Goal: Check status: Check status

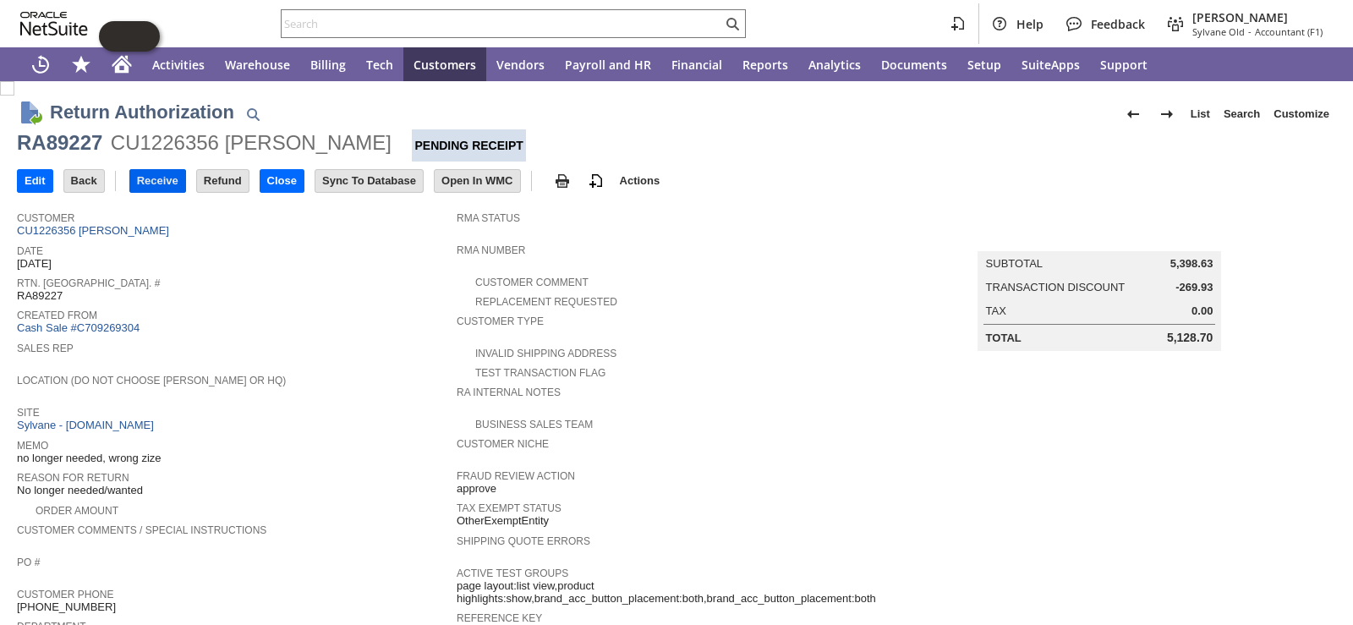
click at [150, 182] on input "Receive" at bounding box center [157, 181] width 55 height 22
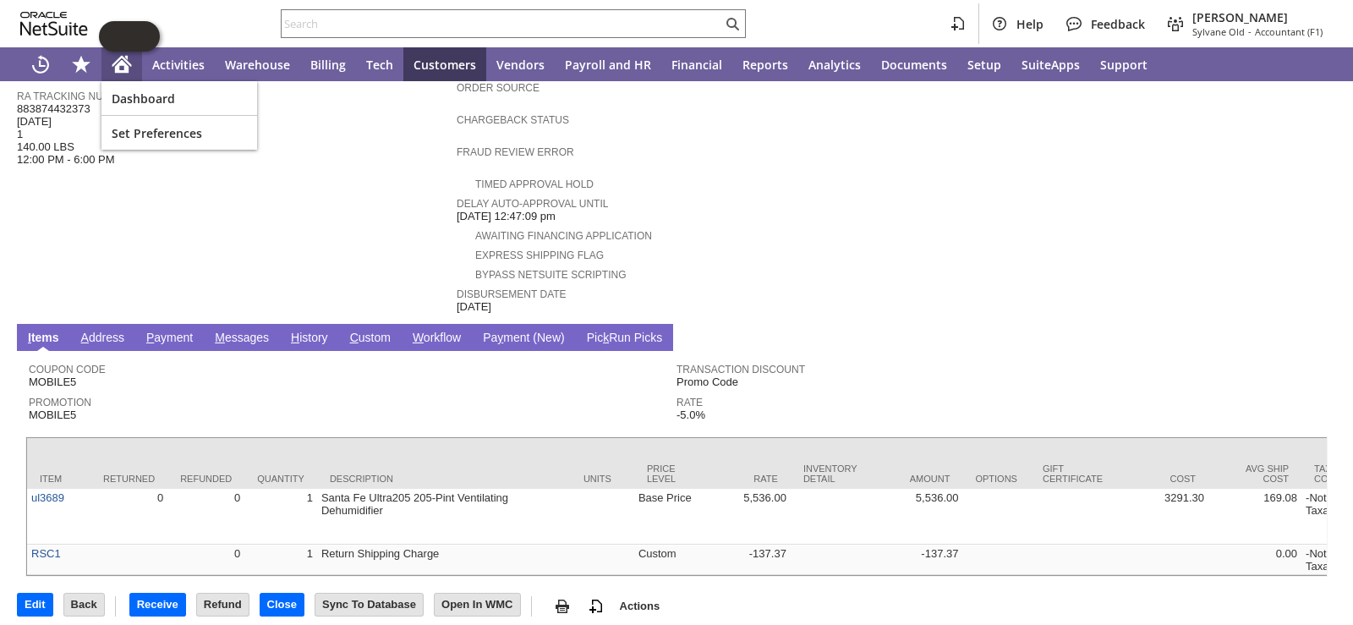
click at [124, 63] on icon "Home" at bounding box center [122, 66] width 14 height 13
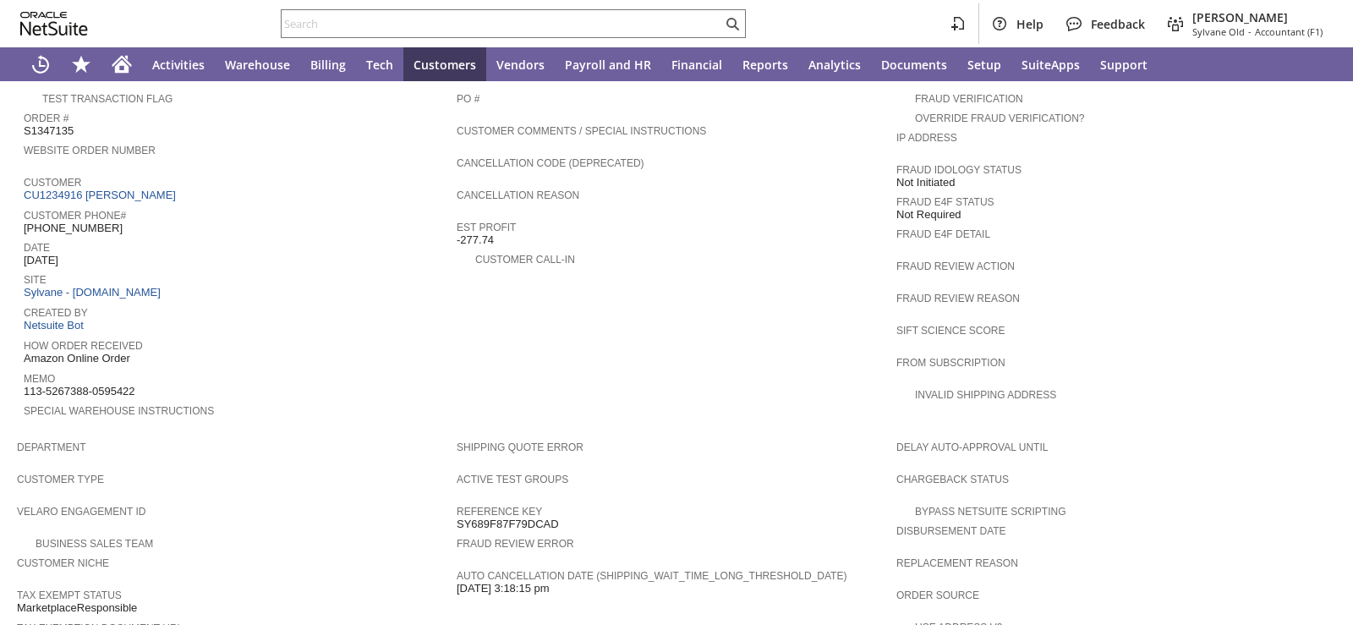
scroll to position [592, 0]
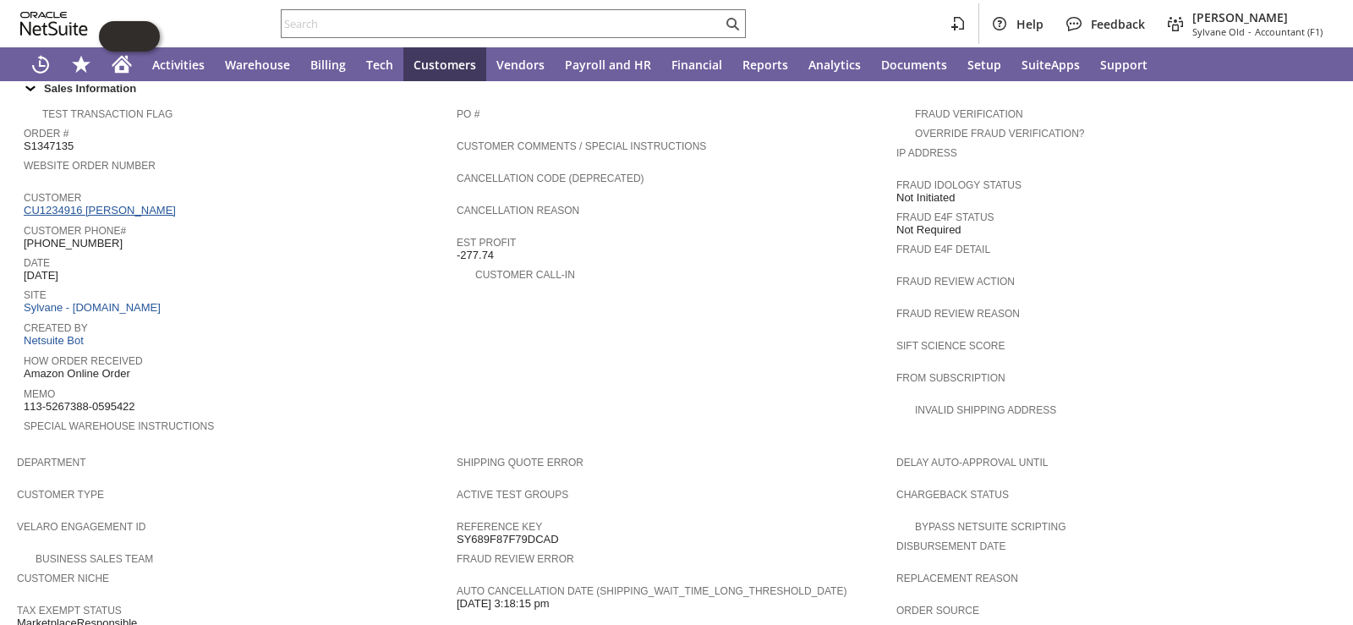
click at [113, 204] on link "CU1234916 Ryan Herst" at bounding box center [102, 210] width 156 height 13
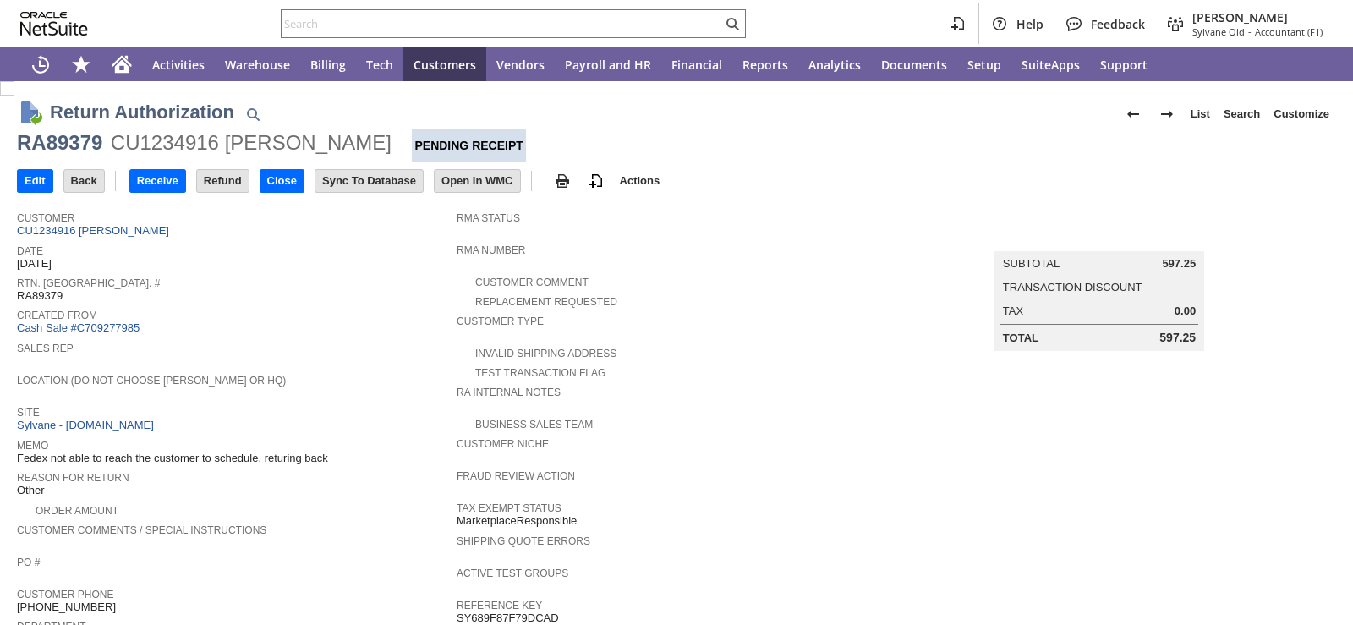
click at [351, 402] on span "Site" at bounding box center [232, 410] width 431 height 17
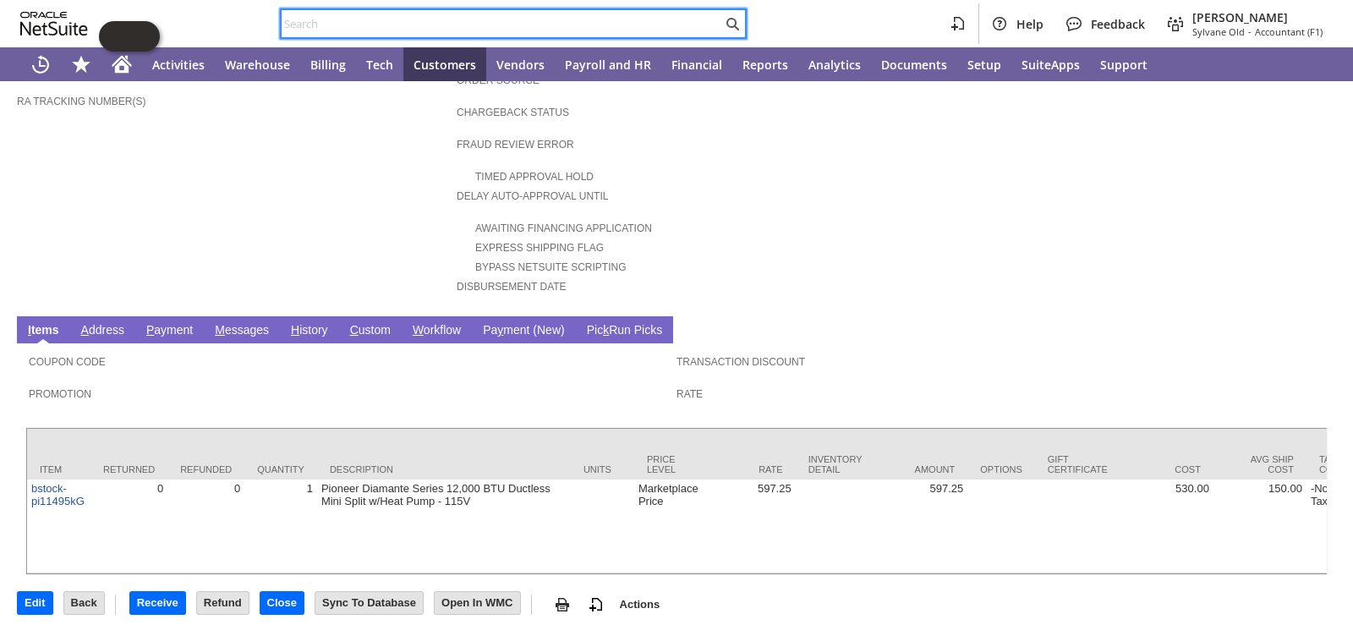
click at [361, 23] on input "text" at bounding box center [502, 24] width 440 height 20
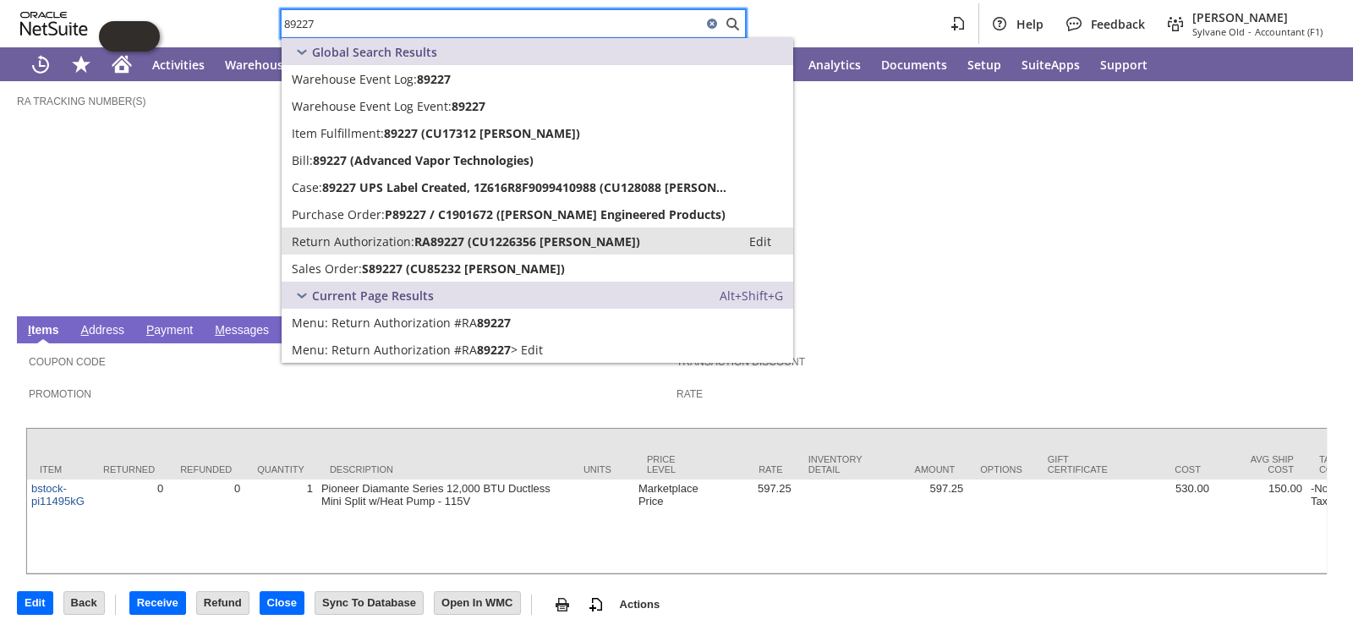
type input "89227"
click at [340, 242] on span "Return Authorization:" at bounding box center [353, 241] width 123 height 16
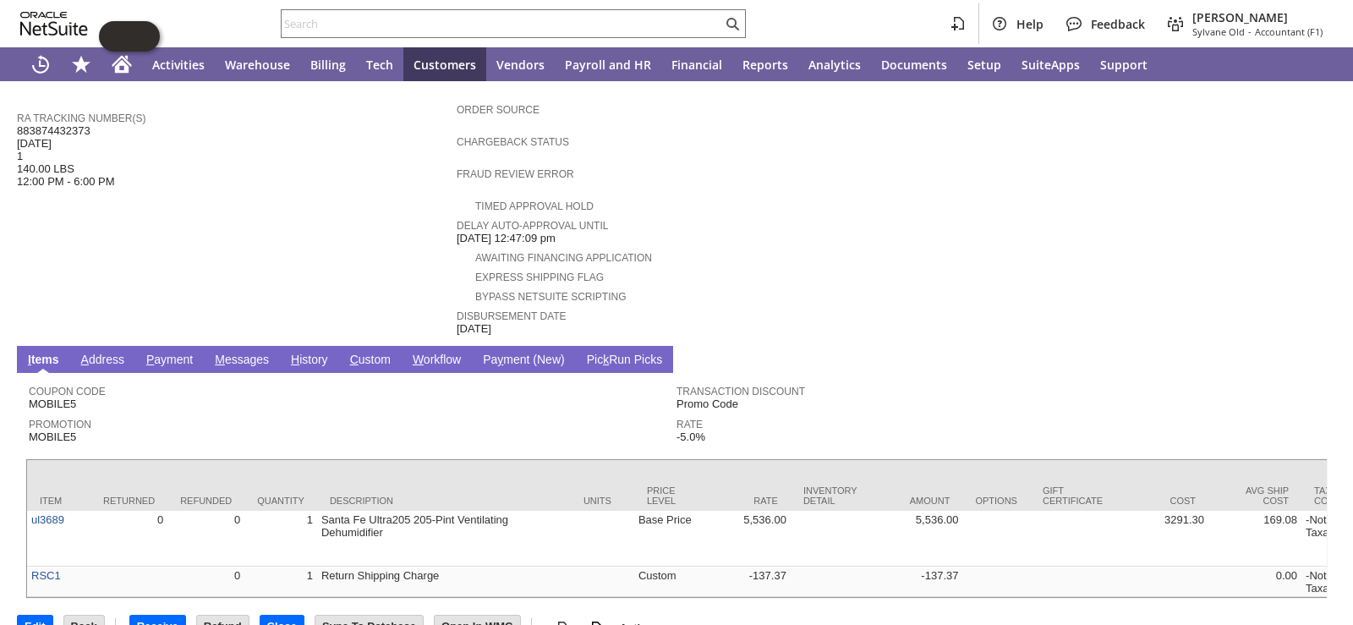
scroll to position [592, 0]
click at [419, 29] on input "text" at bounding box center [502, 24] width 440 height 20
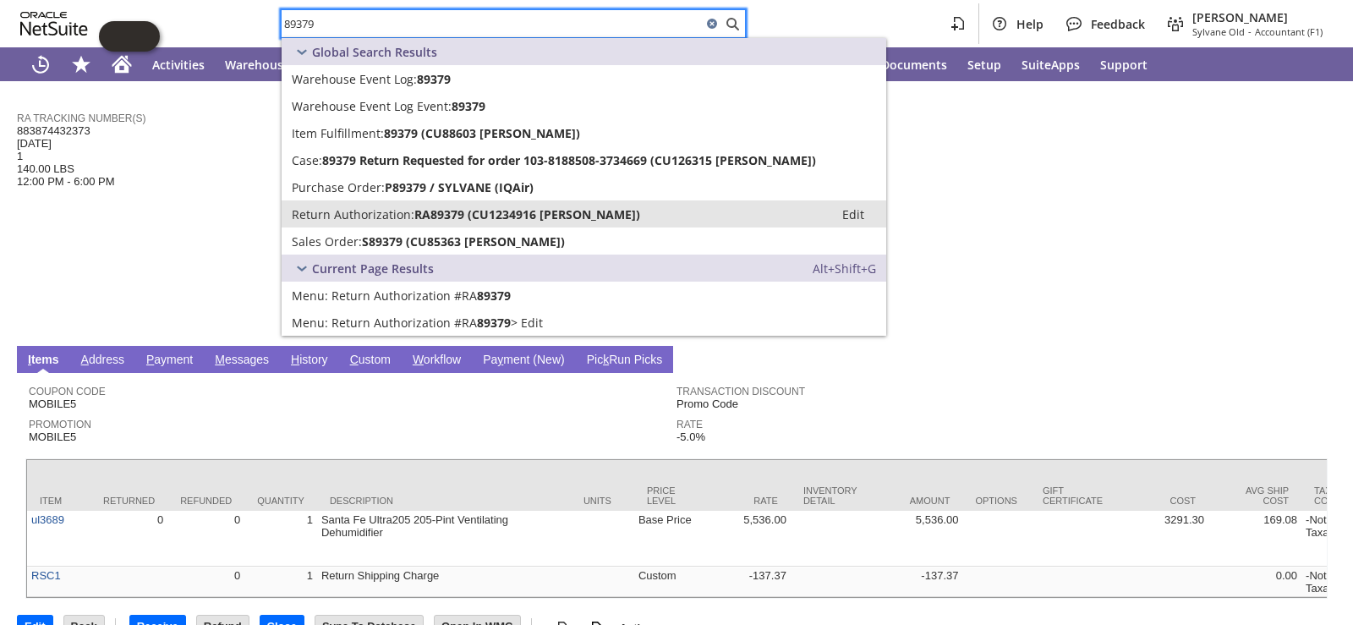
type input "89379"
click at [375, 212] on span "Return Authorization:" at bounding box center [353, 214] width 123 height 16
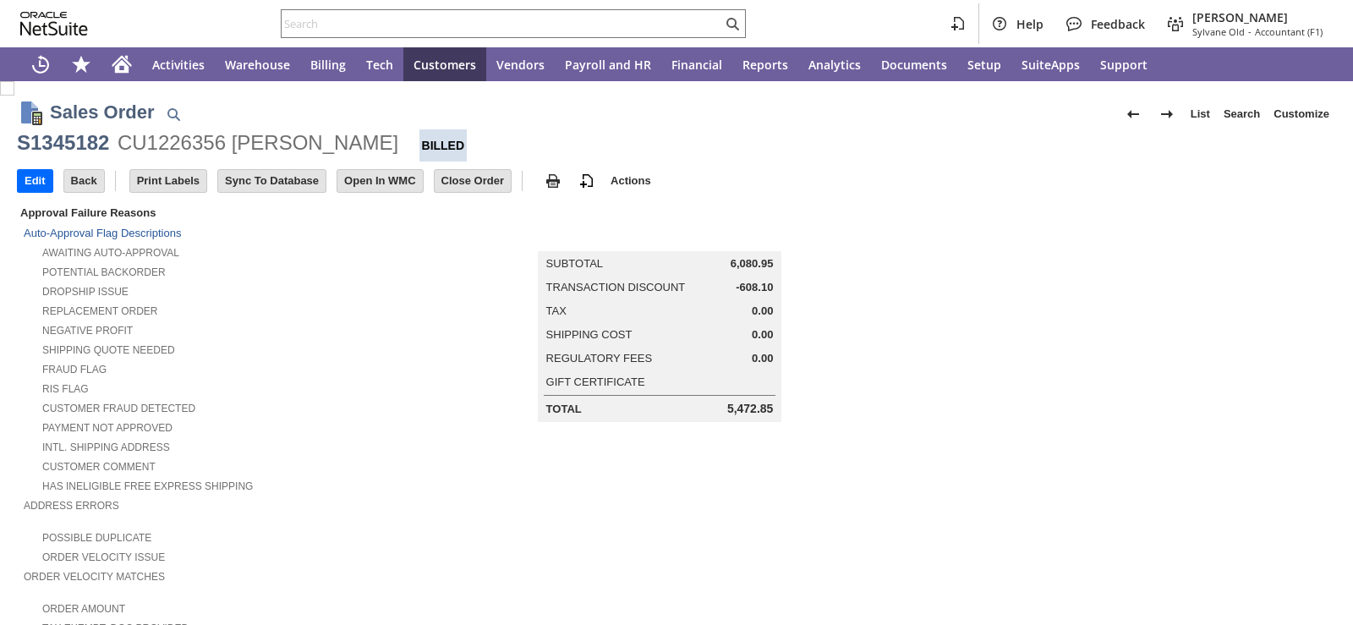
scroll to position [938, 0]
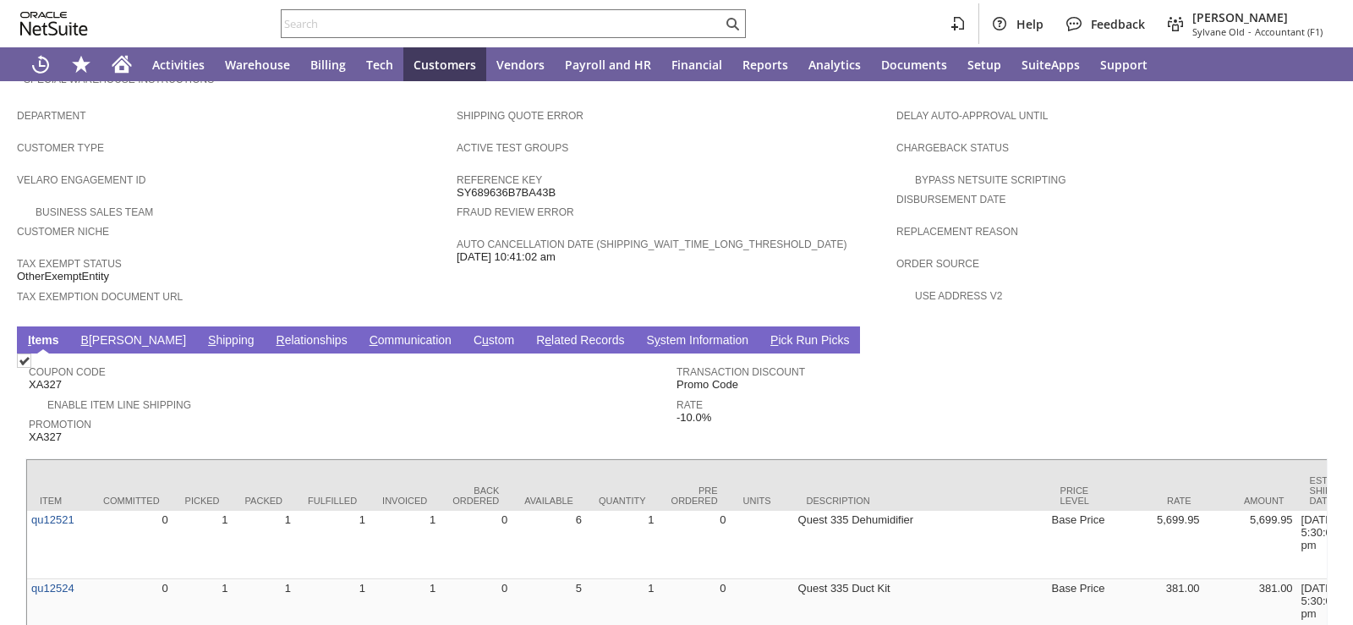
drag, startPoint x: 239, startPoint y: 164, endPoint x: 251, endPoint y: 133, distance: 33.4
click at [239, 169] on div "Velaro Engagement ID" at bounding box center [232, 184] width 431 height 30
click at [277, 253] on span "Tax Exempt Status" at bounding box center [232, 261] width 431 height 17
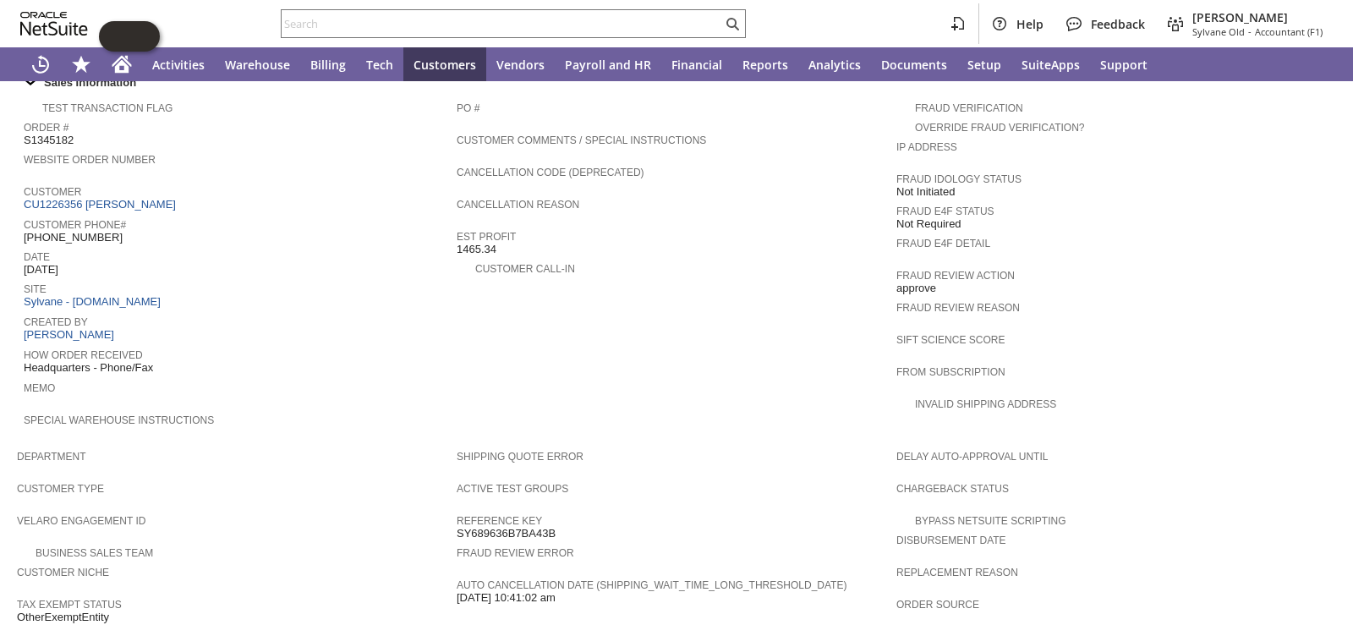
scroll to position [600, 0]
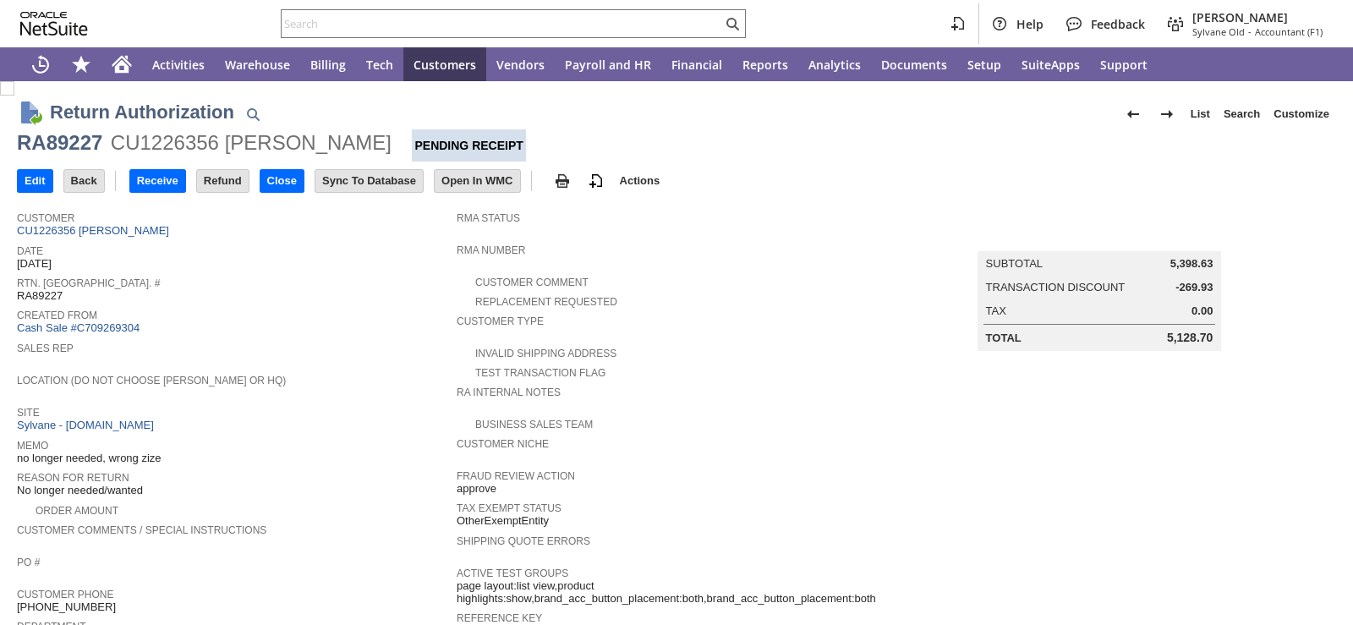
scroll to position [569, 0]
